Goal: Information Seeking & Learning: Check status

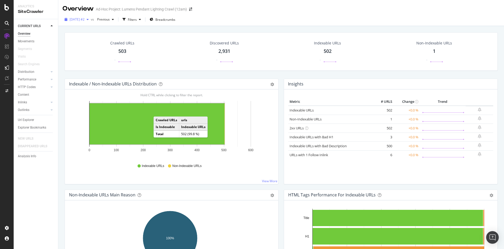
click at [85, 20] on span "[DATE] #2" at bounding box center [77, 19] width 15 height 4
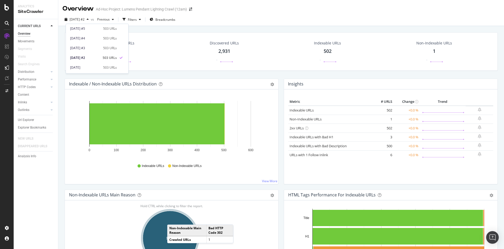
click at [172, 219] on ellipse "A chart." at bounding box center [170, 237] width 55 height 55
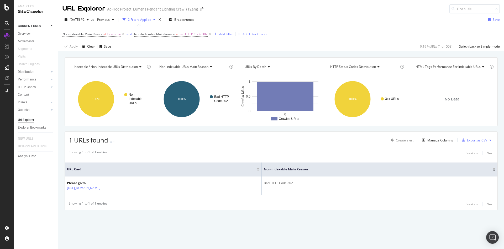
click at [163, 9] on div "Ad-Hoc Project: Lumens Pendant Lighting Crawl (12am)" at bounding box center [152, 9] width 91 height 5
click at [201, 11] on icon "arrow-right-arrow-left" at bounding box center [201, 9] width 3 height 4
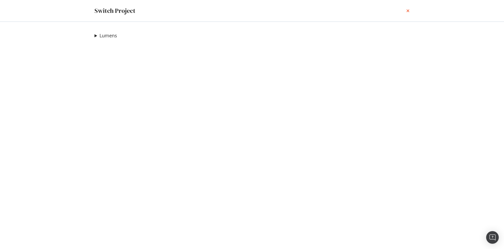
click at [407, 8] on div "times" at bounding box center [407, 10] width 3 height 9
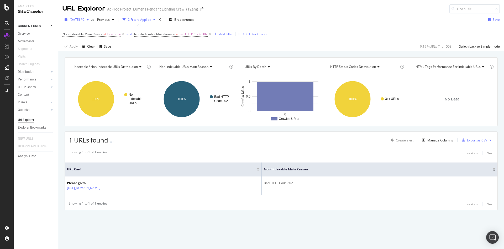
click at [79, 20] on span "[DATE] #2" at bounding box center [77, 19] width 15 height 4
click at [90, 31] on div "[DATE] #9" at bounding box center [85, 30] width 30 height 5
click at [91, 22] on div "[DATE] #9" at bounding box center [76, 20] width 28 height 8
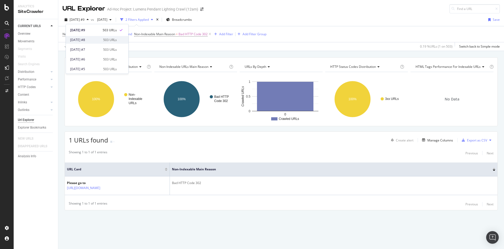
click at [98, 38] on div "[DATE] #8" at bounding box center [85, 40] width 30 height 5
click at [107, 18] on span "[DATE]" at bounding box center [101, 19] width 12 height 4
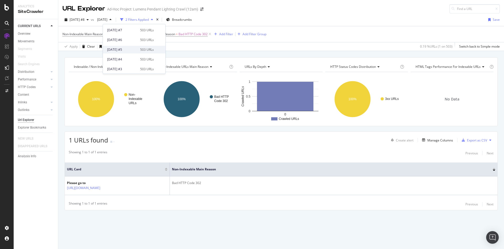
click at [130, 46] on div "[DATE] #5 503 URLs" at bounding box center [134, 50] width 62 height 8
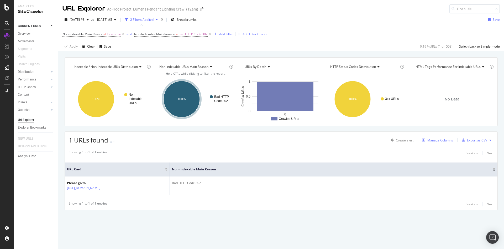
click at [444, 138] on div "Manage Columns" at bounding box center [440, 140] width 26 height 4
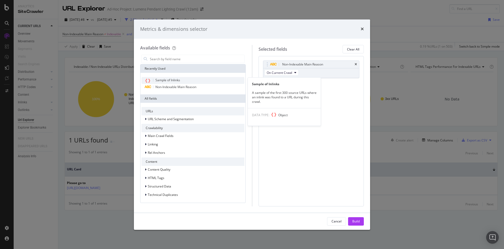
click at [208, 82] on div "Sample of Inlinks" at bounding box center [192, 80] width 103 height 7
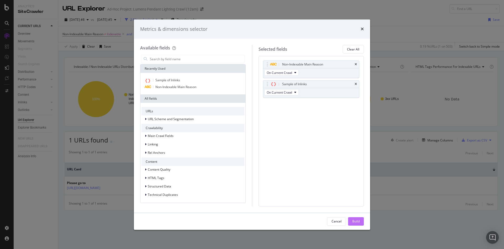
click at [358, 223] on div "Build" at bounding box center [355, 221] width 7 height 4
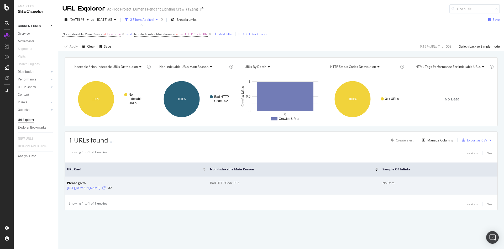
click at [106, 188] on icon at bounding box center [103, 187] width 3 height 3
click at [106, 186] on icon at bounding box center [103, 187] width 3 height 3
click at [106, 187] on icon at bounding box center [103, 187] width 3 height 3
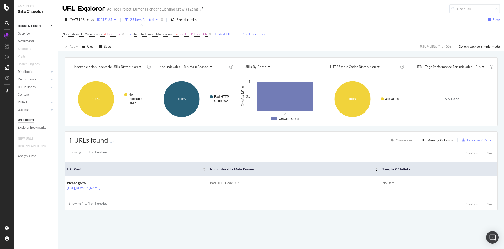
click at [117, 22] on div "[DATE] #5" at bounding box center [106, 20] width 23 height 8
click at [119, 41] on div "[DATE] #6" at bounding box center [122, 40] width 30 height 5
